Goal: Obtain resource: Obtain resource

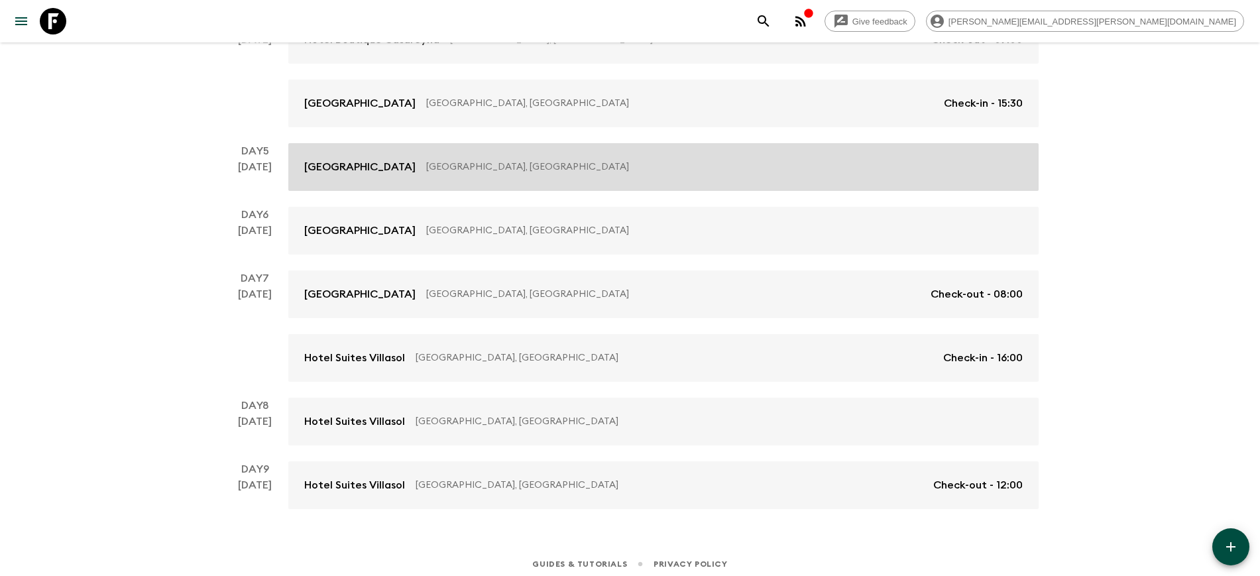
scroll to position [526, 0]
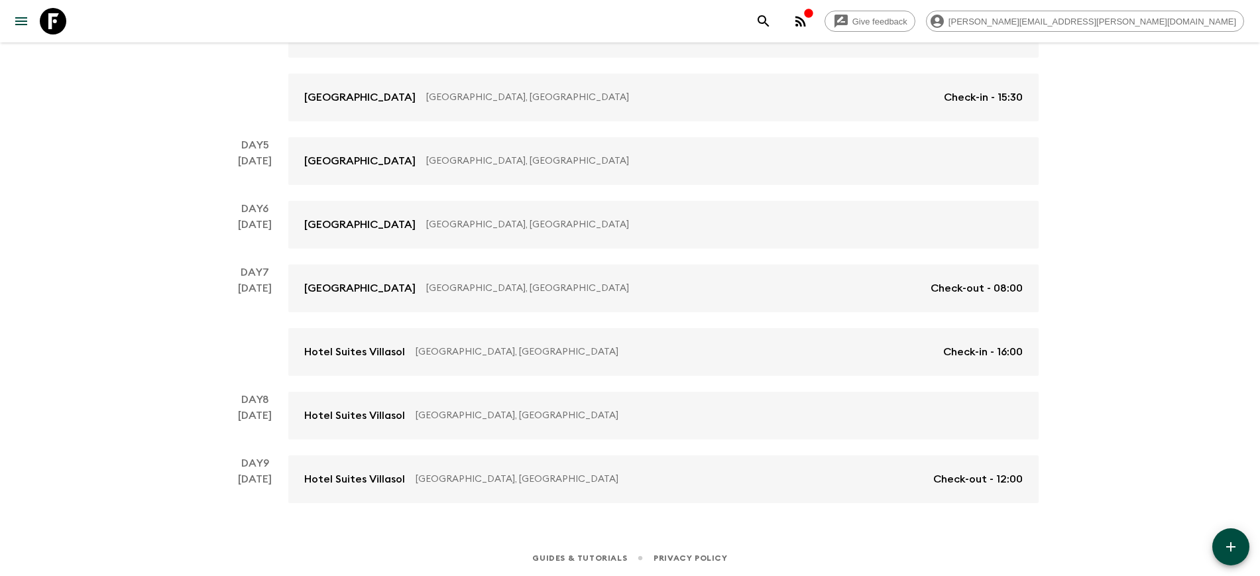
drag, startPoint x: 93, startPoint y: 342, endPoint x: 138, endPoint y: 305, distance: 58.9
click at [93, 342] on div "Give feedback [PERSON_NAME][EMAIL_ADDRESS][PERSON_NAME][DOMAIN_NAME] We use fun…" at bounding box center [630, 25] width 1260 height 1102
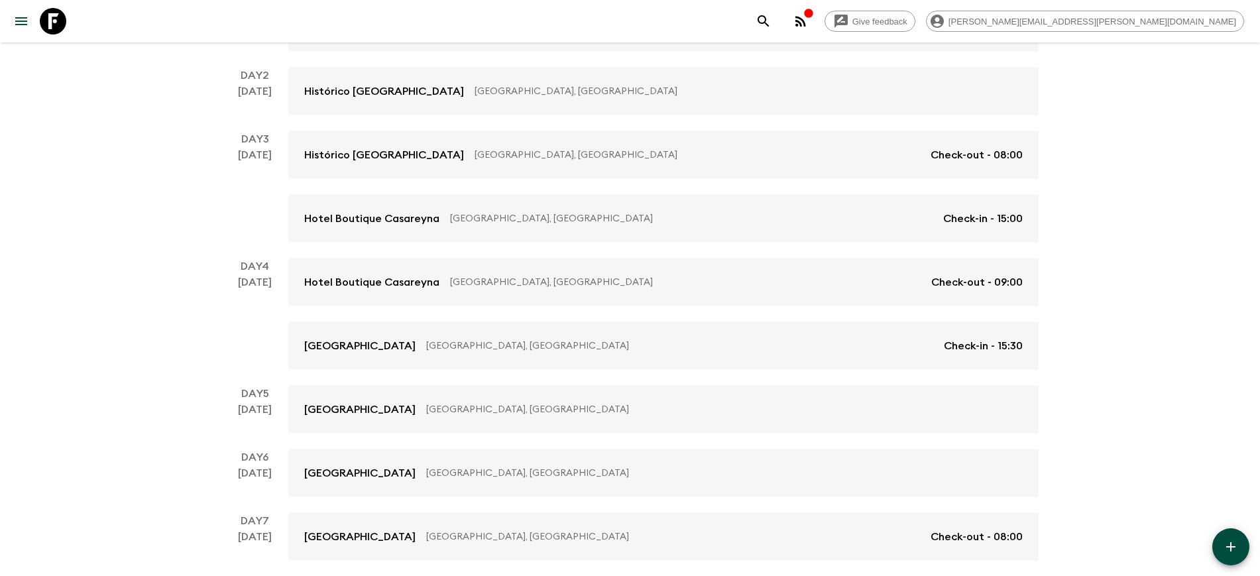
scroll to position [0, 0]
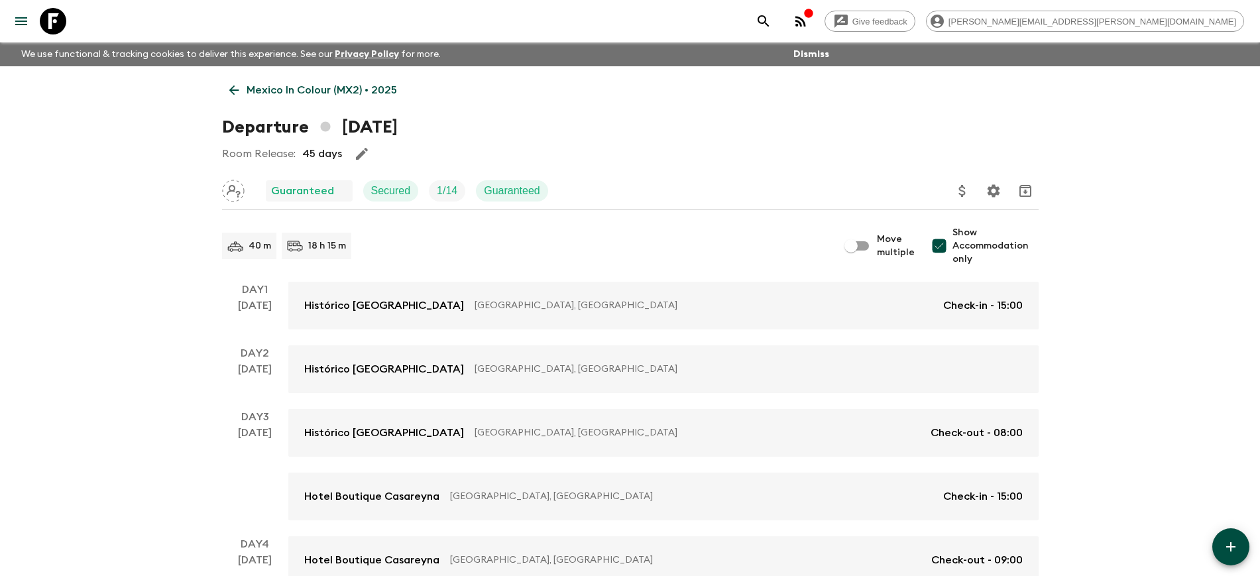
click at [250, 92] on p "Mexico In Colour (MX2) • 2025" at bounding box center [322, 90] width 150 height 16
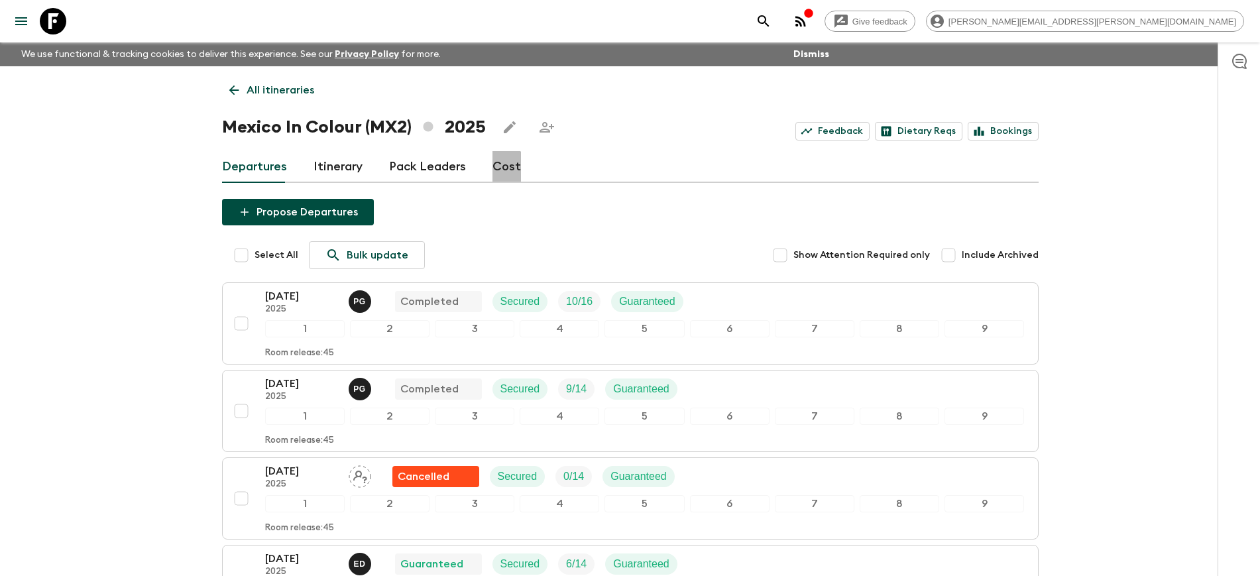
click at [498, 169] on link "Cost" at bounding box center [506, 167] width 28 height 32
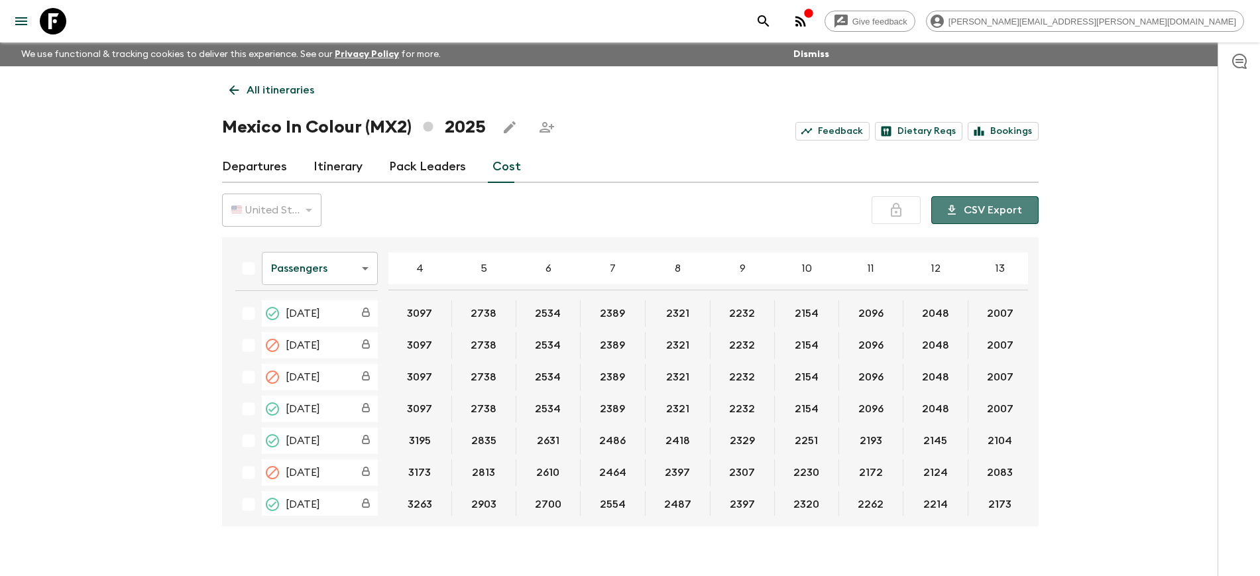
click at [973, 214] on button "CSV Export" at bounding box center [984, 210] width 107 height 28
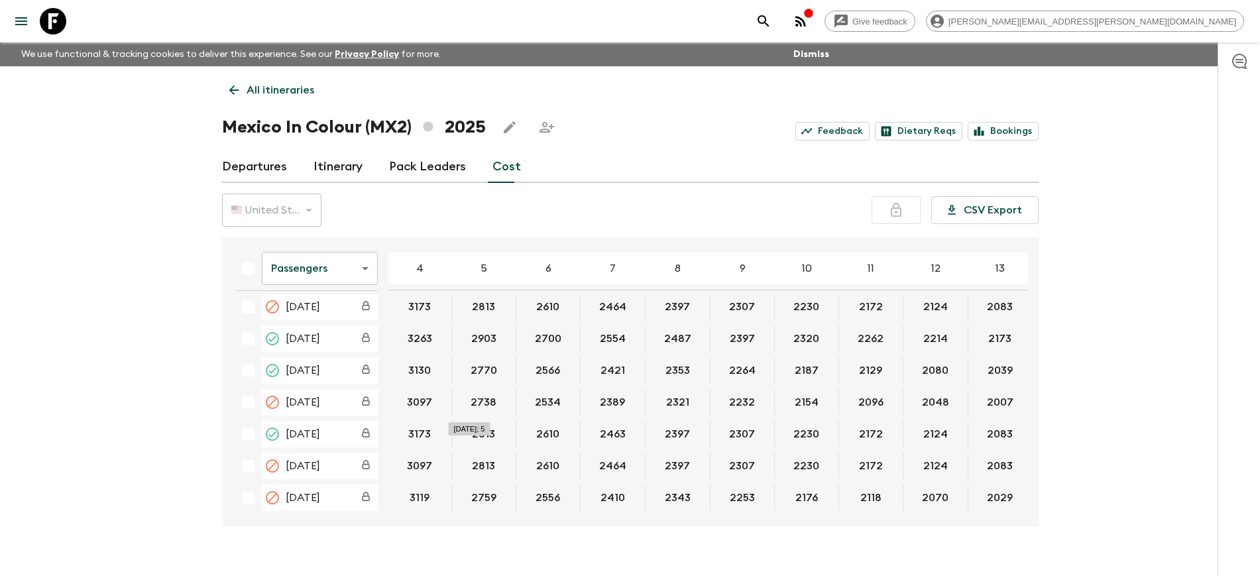
scroll to position [267, 0]
click at [988, 209] on button "CSV Export" at bounding box center [984, 210] width 107 height 28
click at [1210, 270] on div "Give feedback [PERSON_NAME][EMAIL_ADDRESS][PERSON_NAME][DOMAIN_NAME] We use fun…" at bounding box center [630, 299] width 1260 height 599
click at [257, 87] on p "All itineraries" at bounding box center [281, 90] width 68 height 16
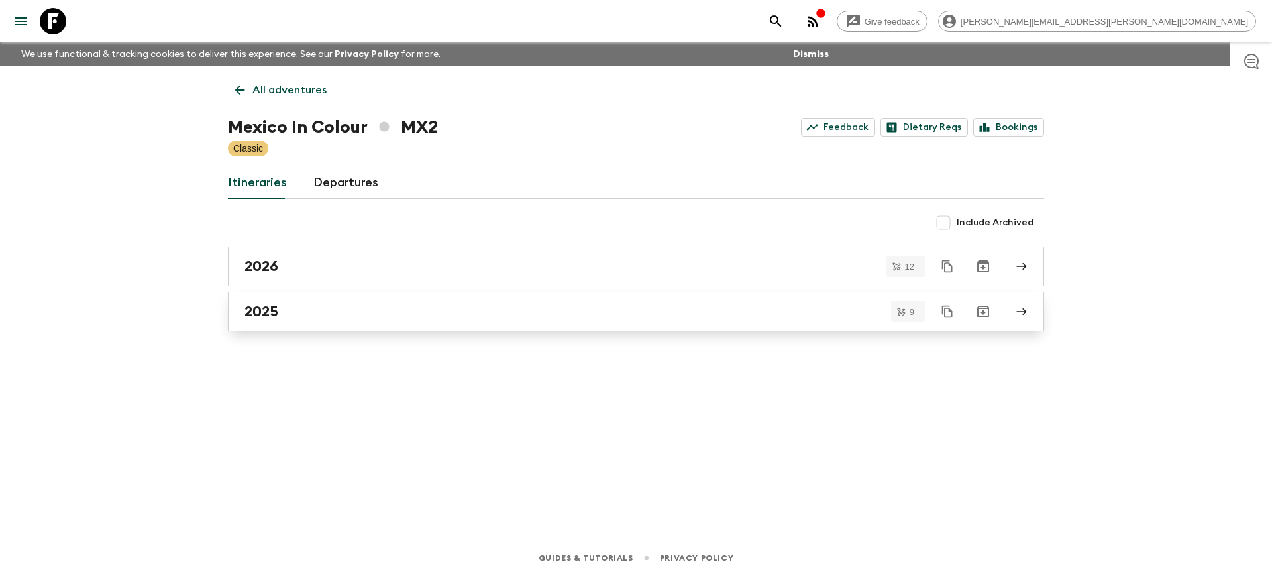
click at [277, 309] on h2 "2025" at bounding box center [262, 311] width 34 height 17
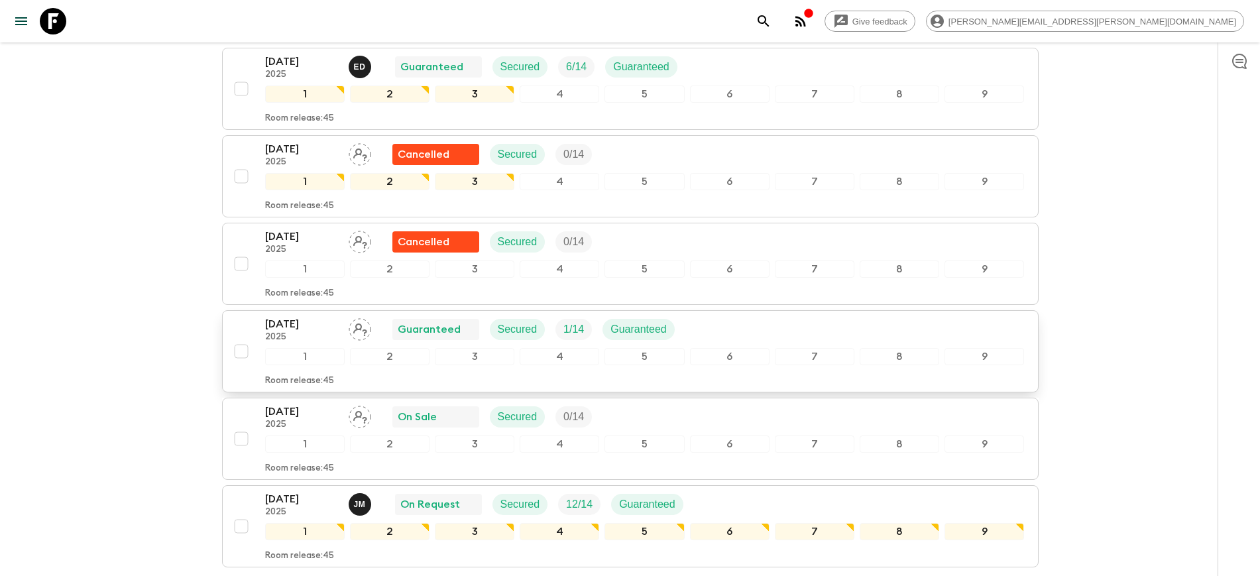
scroll to position [580, 0]
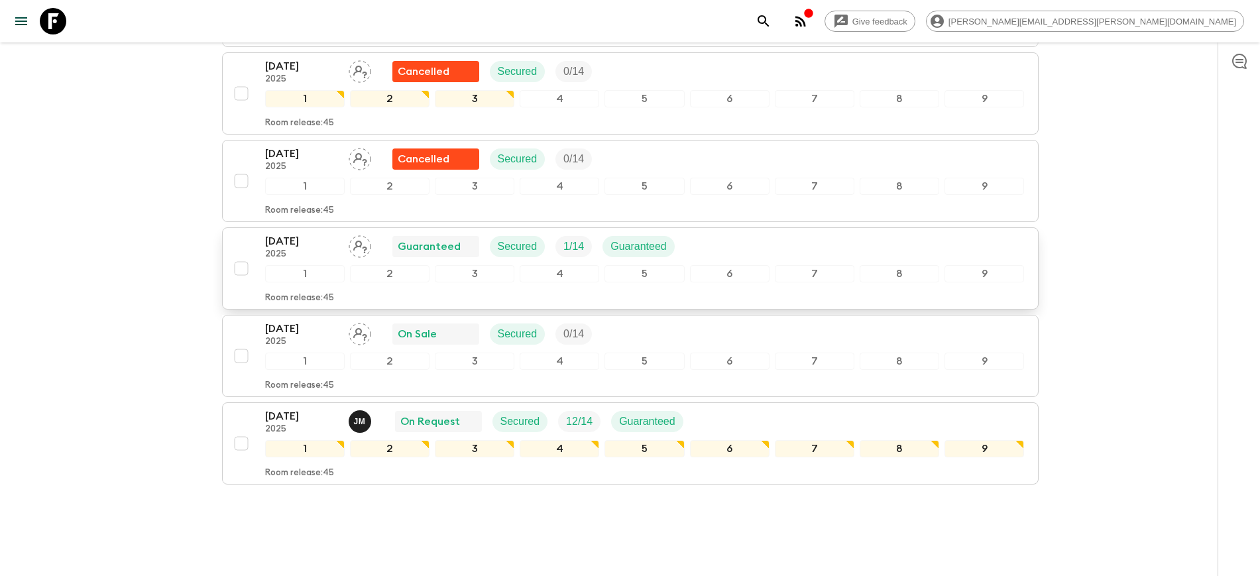
click at [281, 239] on p "[DATE]" at bounding box center [301, 241] width 73 height 16
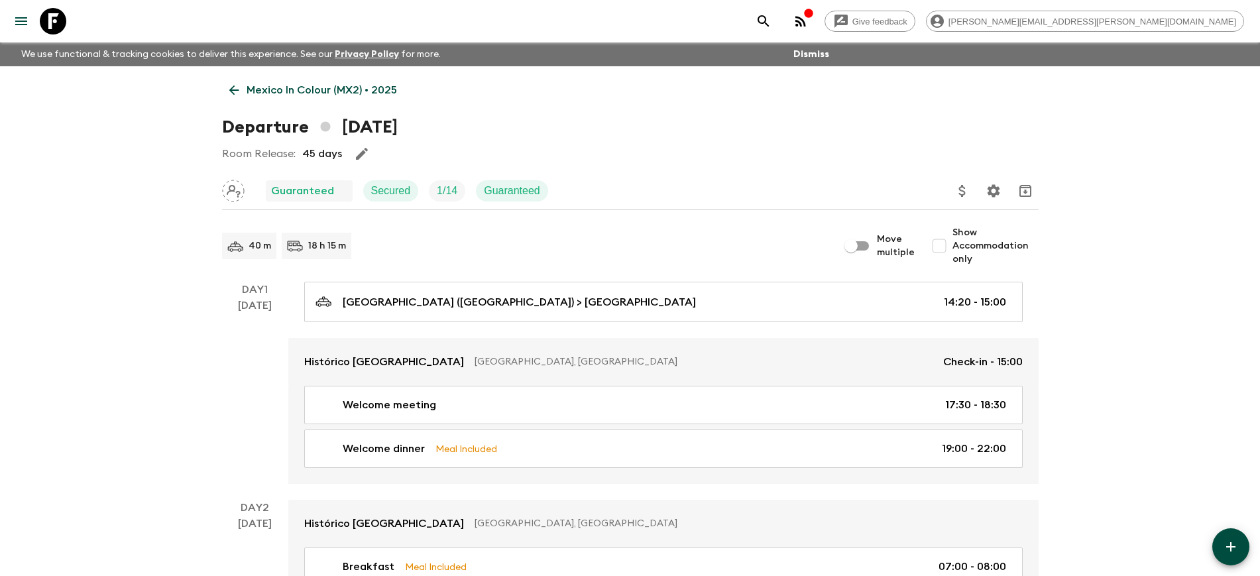
click at [951, 247] on input "Show Accommodation only" at bounding box center [939, 246] width 27 height 27
checkbox input "true"
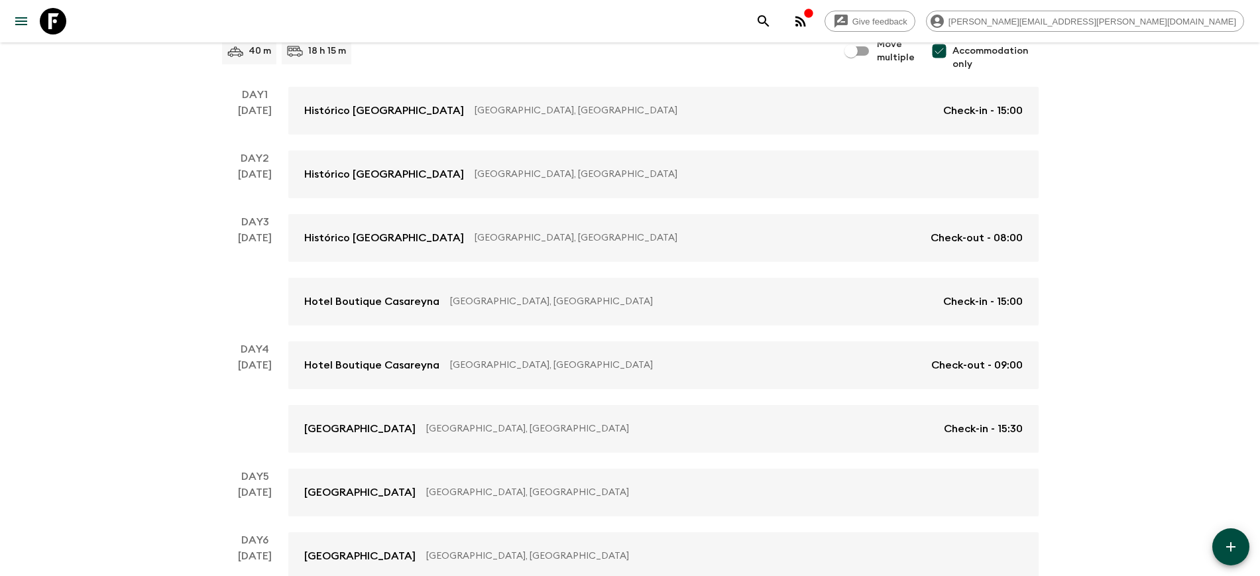
scroll to position [443, 0]
